Goal: Navigation & Orientation: Find specific page/section

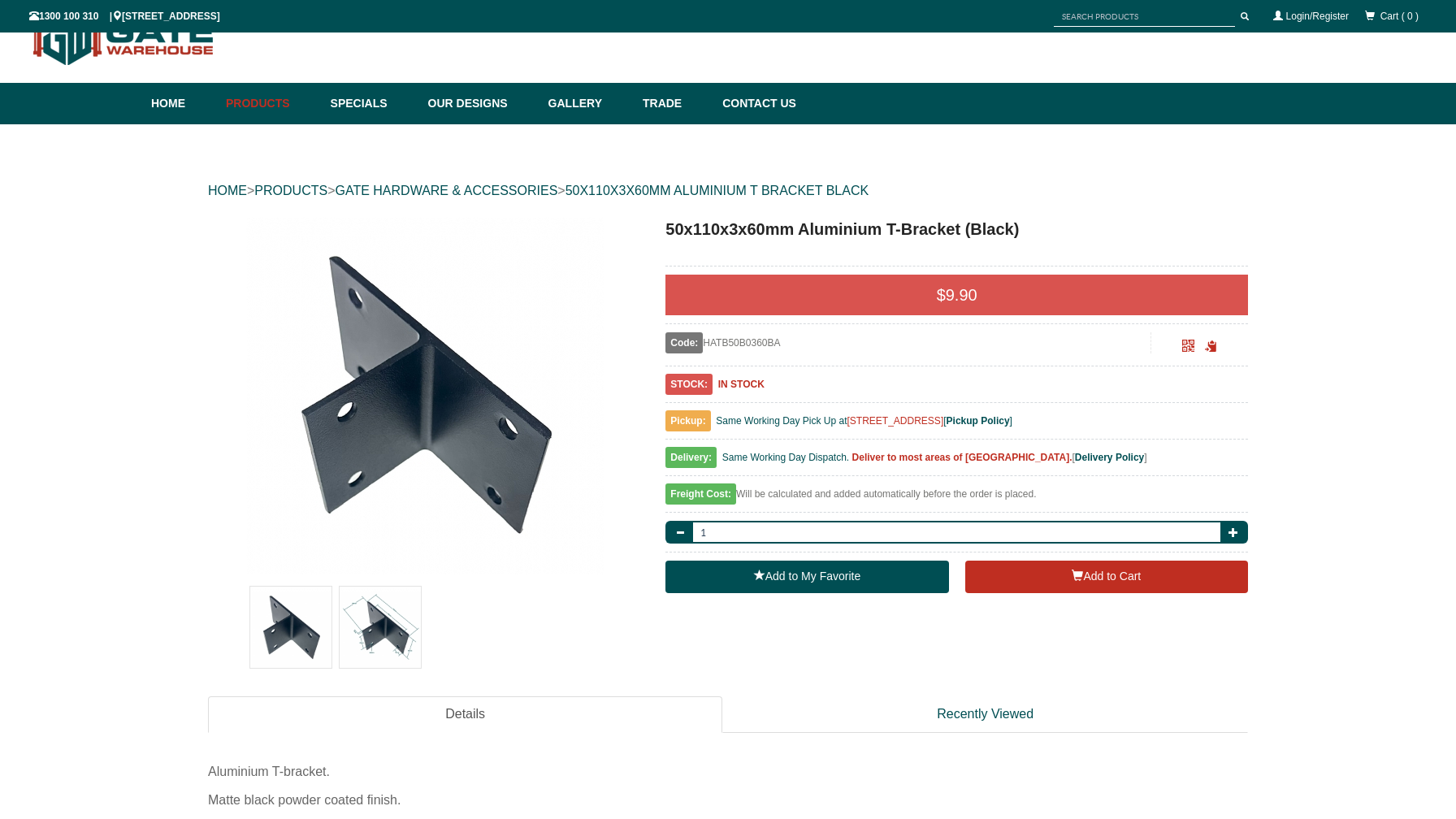
scroll to position [41, 0]
click at [399, 646] on img at bounding box center [380, 628] width 82 height 82
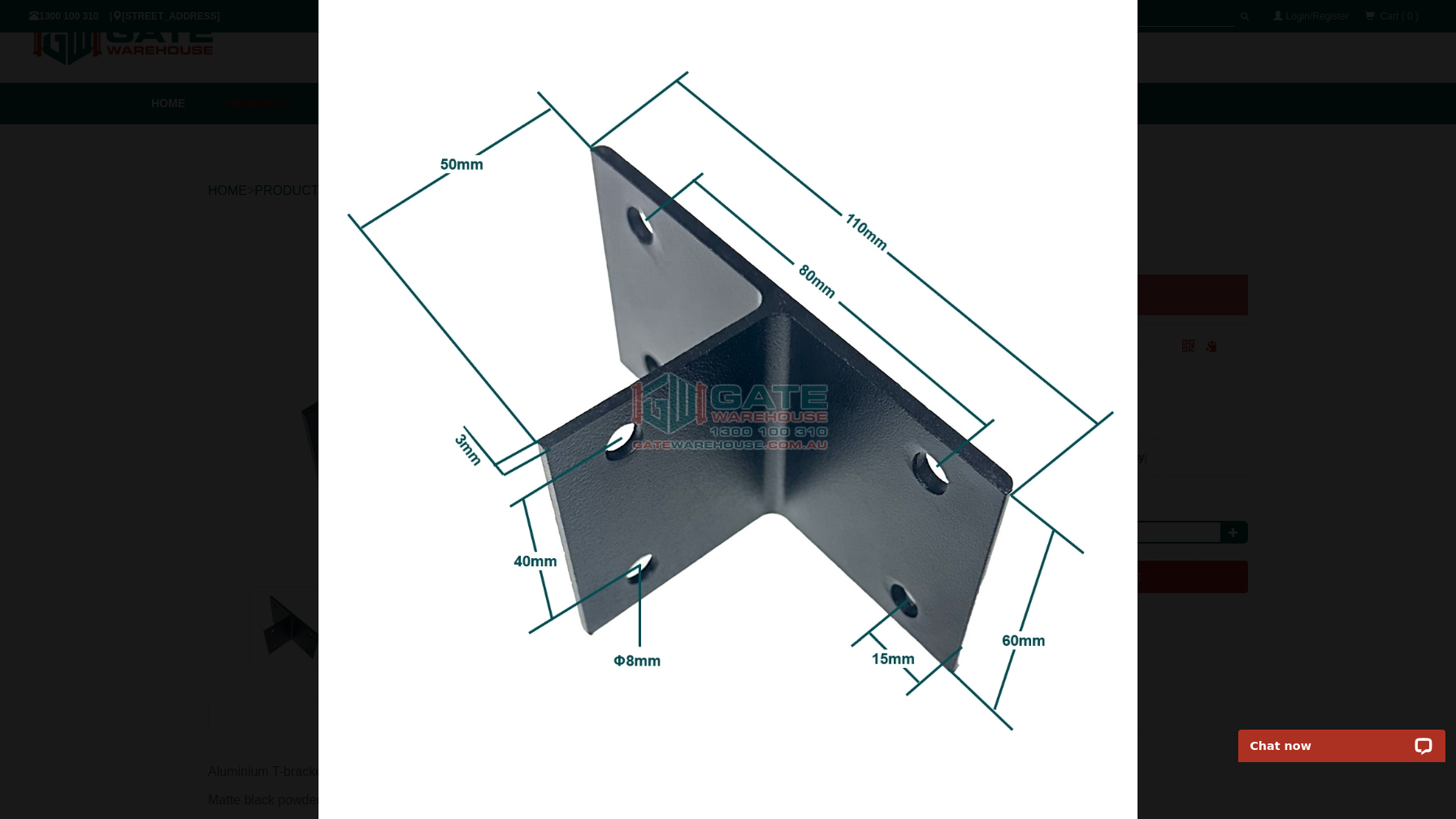
scroll to position [0, 0]
click at [1222, 229] on div at bounding box center [728, 409] width 1456 height 819
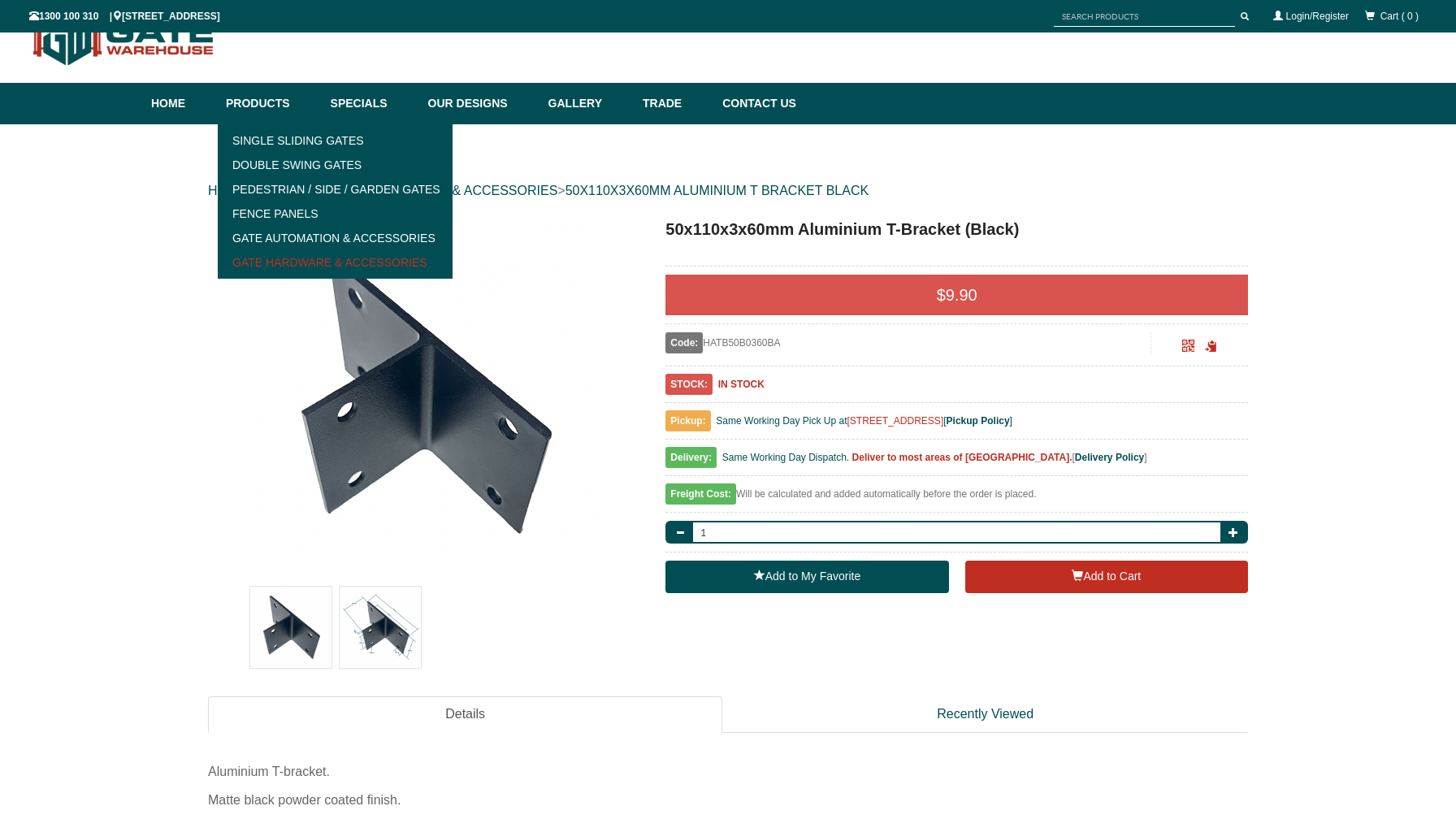
click at [285, 256] on link "Gate Hardware & Accessories" at bounding box center [335, 262] width 225 height 25
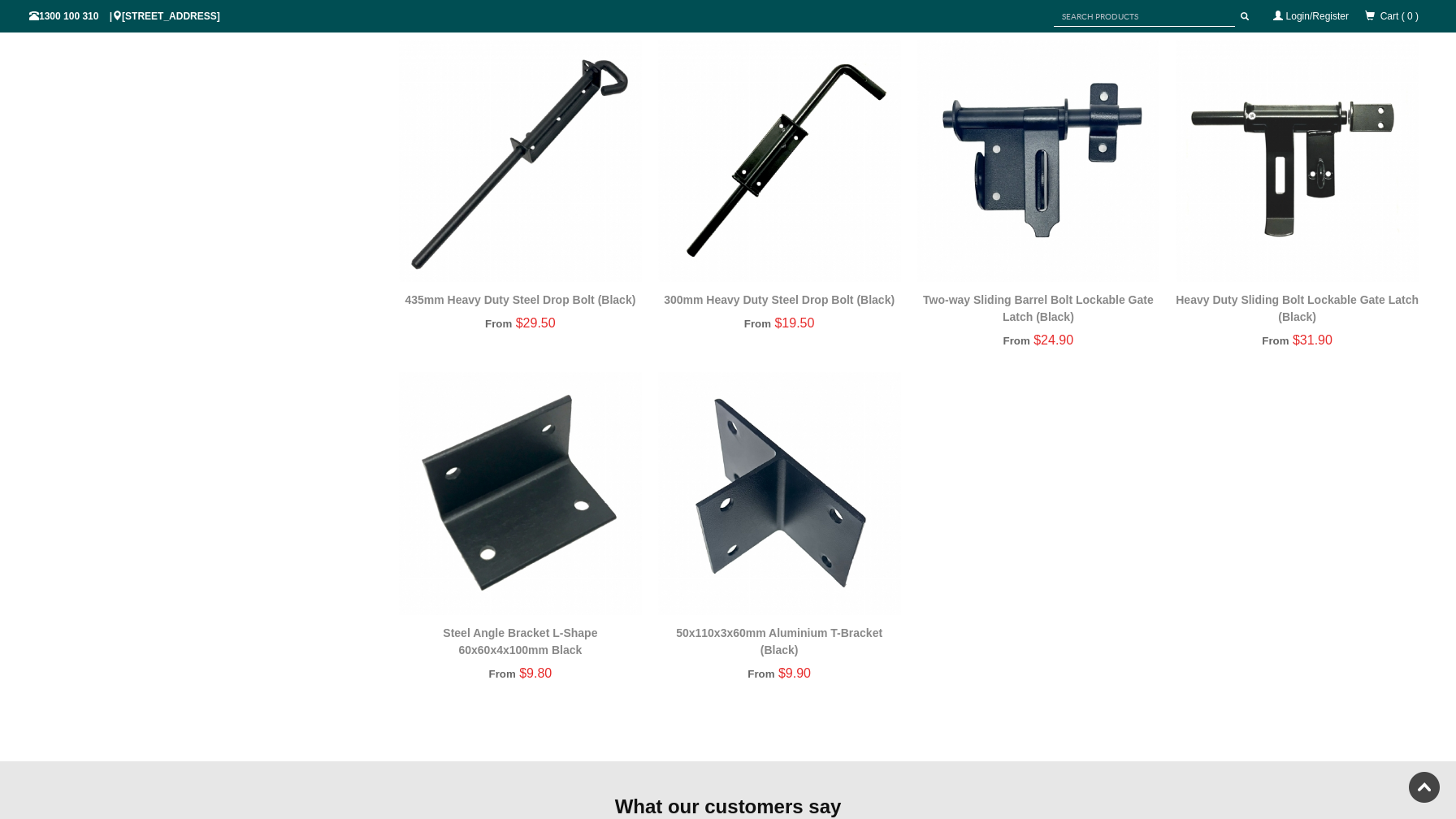
scroll to position [3015, 0]
